Goal: Transaction & Acquisition: Purchase product/service

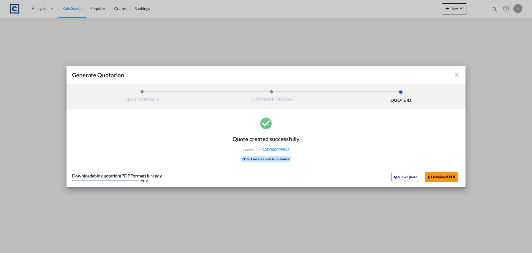
click at [456, 75] on md-icon "icon-close fg-AAA8AD cursor m-0" at bounding box center [456, 75] width 7 height 7
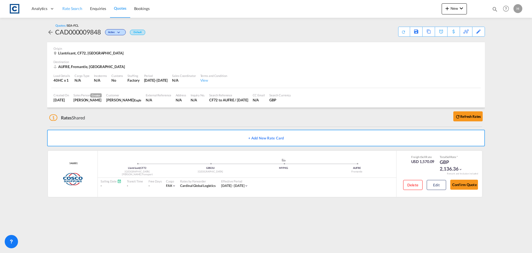
click at [68, 8] on span "Rate Search" at bounding box center [72, 8] width 20 height 5
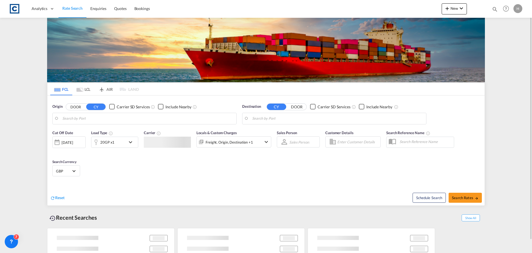
type input "GB-CF72, Rhondda Cynon Taf"
type input "Fremantle, AUFRE"
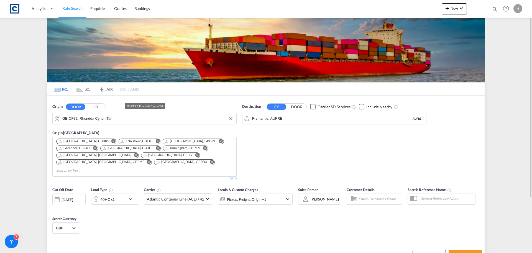
click at [108, 119] on input "GB-CF72, Rhondda Cynon Taf" at bounding box center [147, 118] width 171 height 8
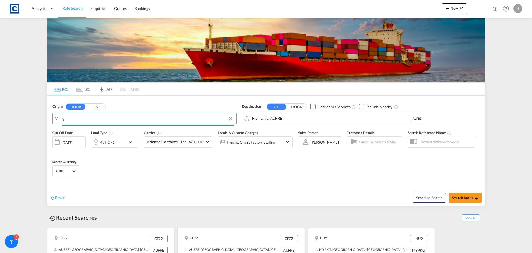
type input "g"
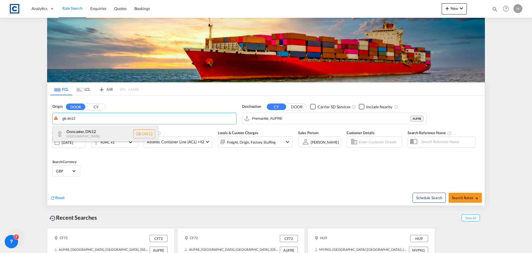
click at [120, 130] on div "[GEOGRAPHIC_DATA] , DN12 [GEOGRAPHIC_DATA] [GEOGRAPHIC_DATA]-DN12" at bounding box center [105, 133] width 105 height 17
type input "GB-DN12, [GEOGRAPHIC_DATA]"
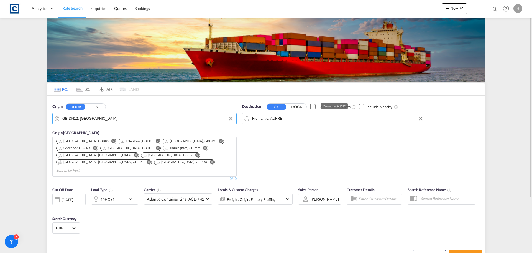
click at [291, 116] on input "Fremantle, AUFRE" at bounding box center [337, 118] width 171 height 8
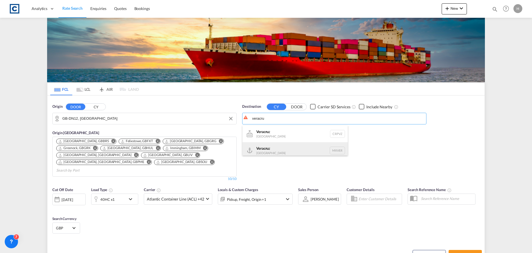
click at [314, 152] on div "Veracru z [GEOGRAPHIC_DATA] MXVER" at bounding box center [295, 150] width 105 height 17
type input "[GEOGRAPHIC_DATA], MXVER"
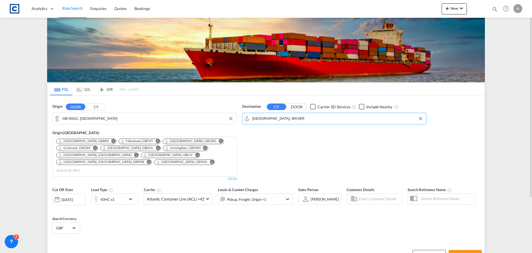
click at [95, 147] on md-icon "Remove" at bounding box center [95, 148] width 4 height 4
click at [111, 140] on md-icon "Remove" at bounding box center [113, 141] width 4 height 4
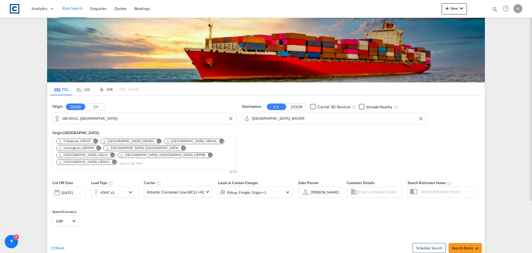
click at [131, 188] on md-icon "icon-chevron-down" at bounding box center [131, 191] width 9 height 7
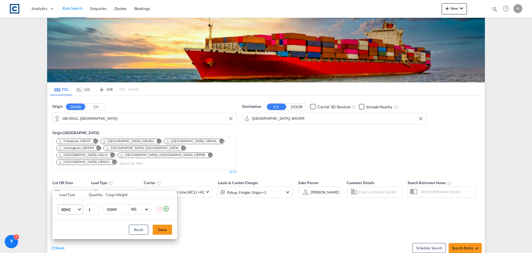
click at [78, 209] on md-select-value "40HC" at bounding box center [71, 208] width 22 height 9
click at [77, 183] on md-option "20GP" at bounding box center [76, 182] width 38 height 13
click at [166, 231] on button "Done" at bounding box center [162, 229] width 19 height 10
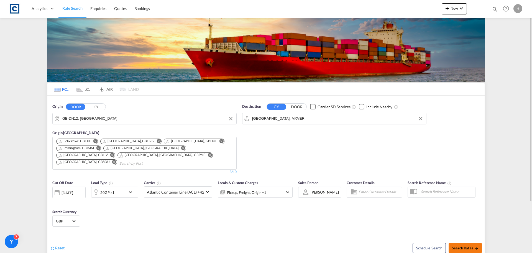
click at [474, 243] on button "Search Rates" at bounding box center [465, 248] width 33 height 10
type input "DN12 to MXVER / [DATE]"
